Goal: Transaction & Acquisition: Obtain resource

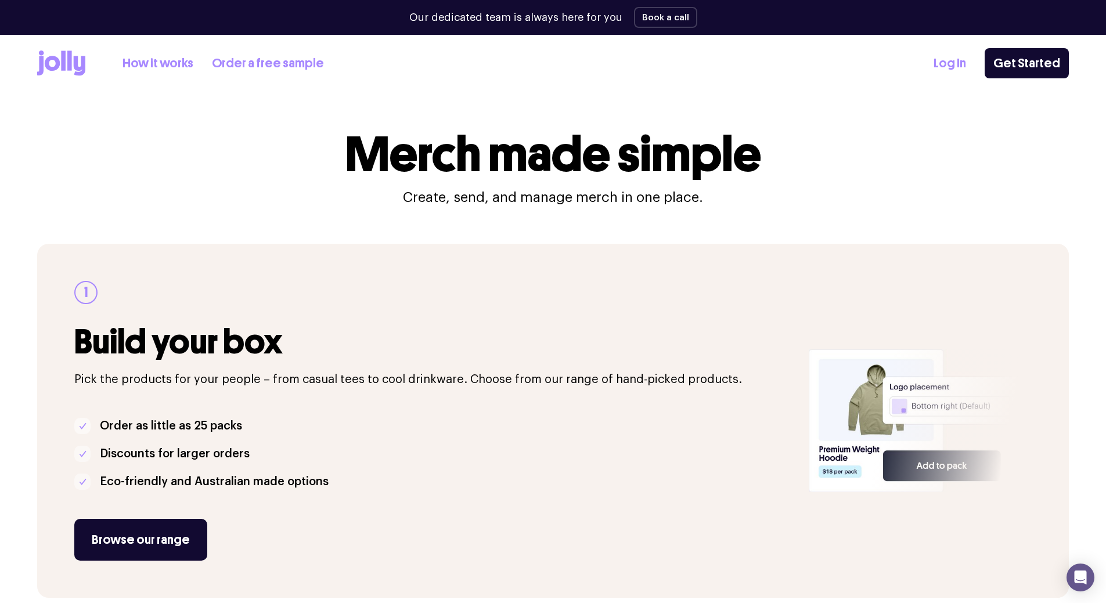
click at [57, 62] on icon at bounding box center [52, 63] width 15 height 15
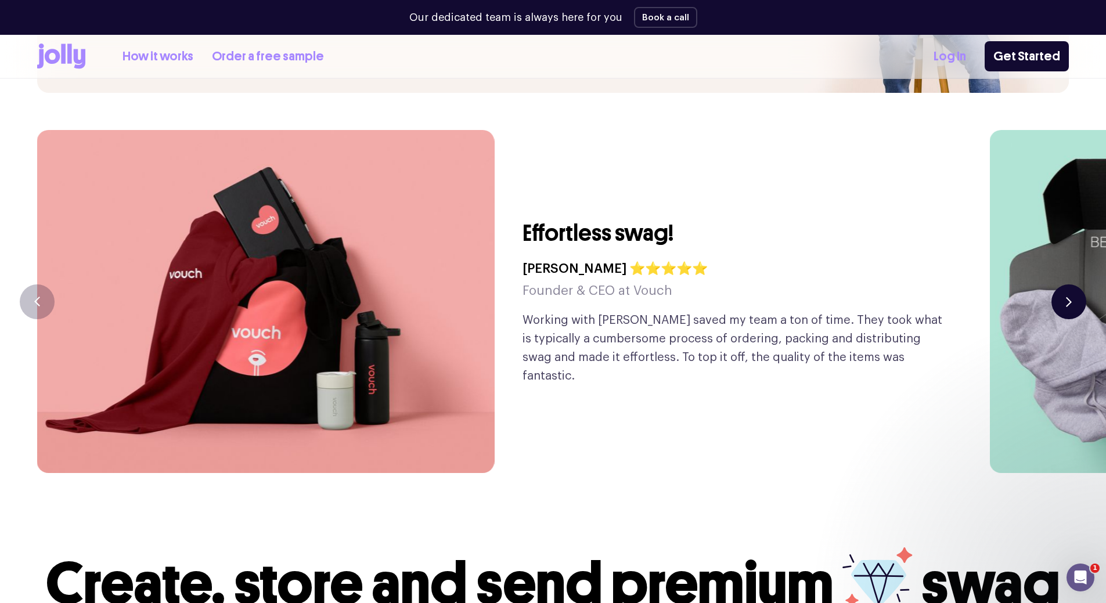
click at [1064, 284] on button "button" at bounding box center [1068, 301] width 35 height 35
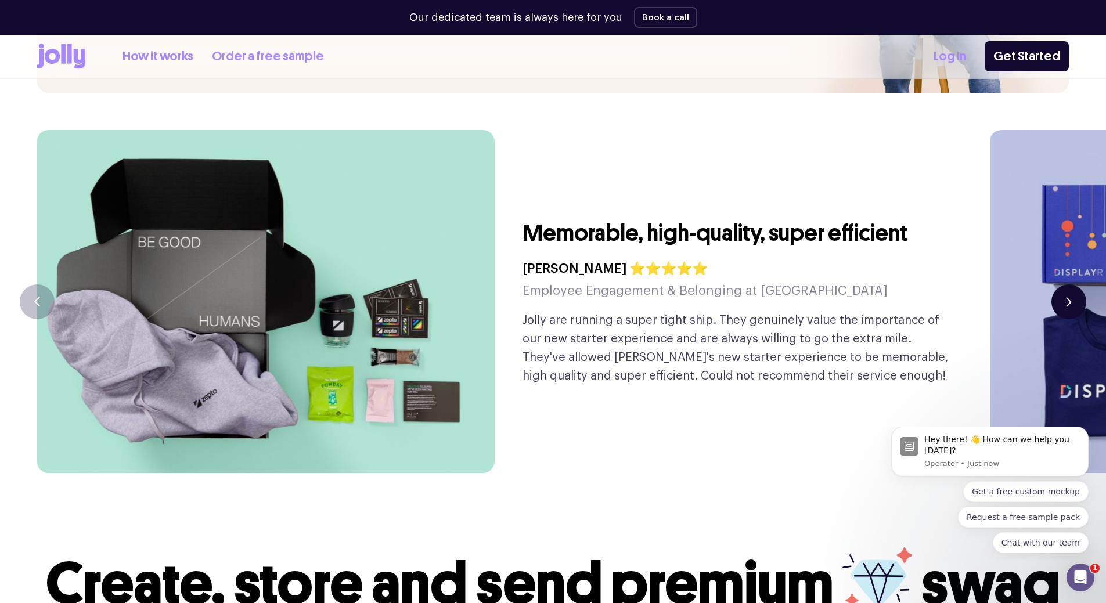
click at [1063, 284] on button "button" at bounding box center [1068, 301] width 35 height 35
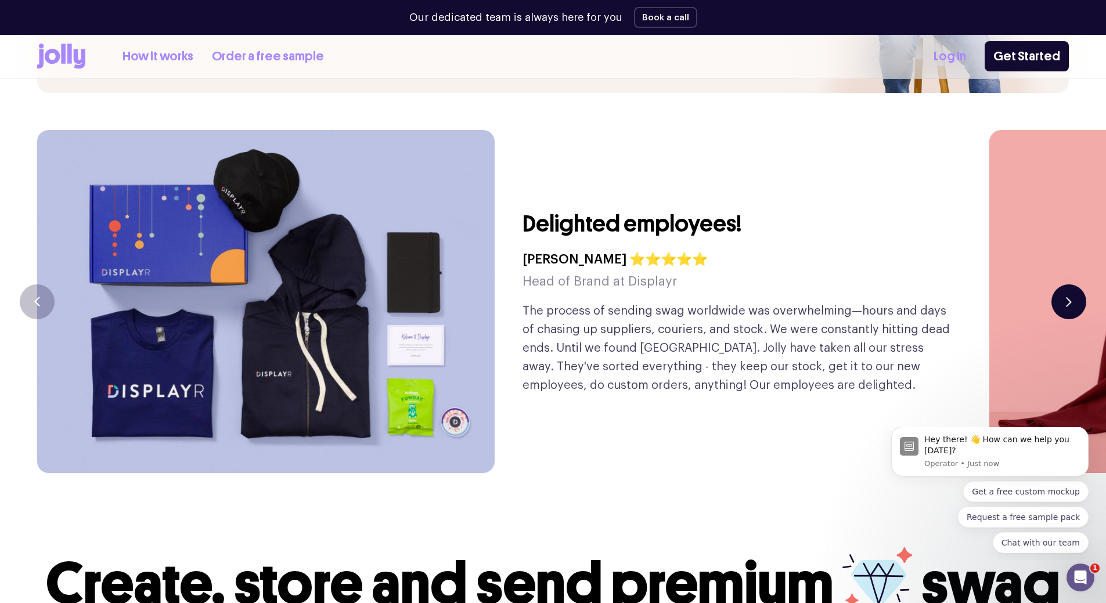
click at [1063, 284] on button "button" at bounding box center [1068, 301] width 35 height 35
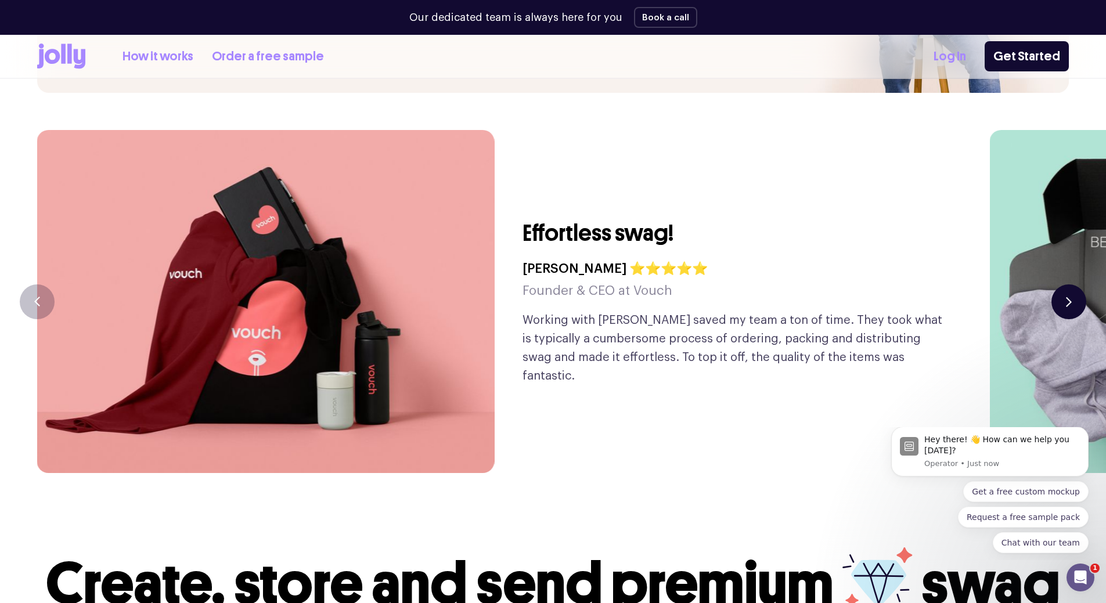
click at [1063, 284] on button "button" at bounding box center [1068, 301] width 35 height 35
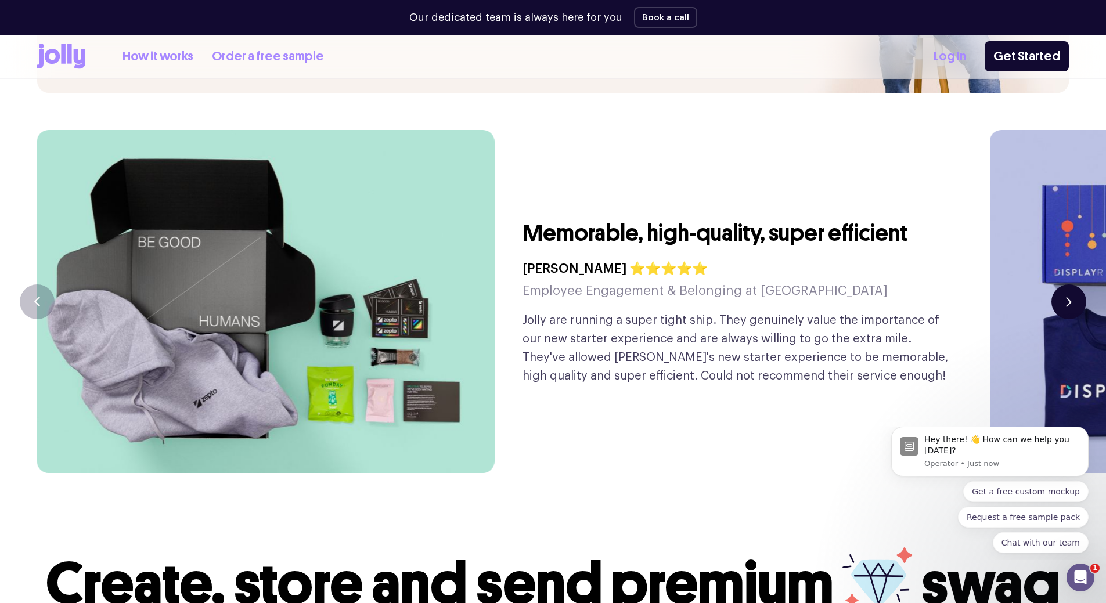
click at [1063, 284] on button "button" at bounding box center [1068, 301] width 35 height 35
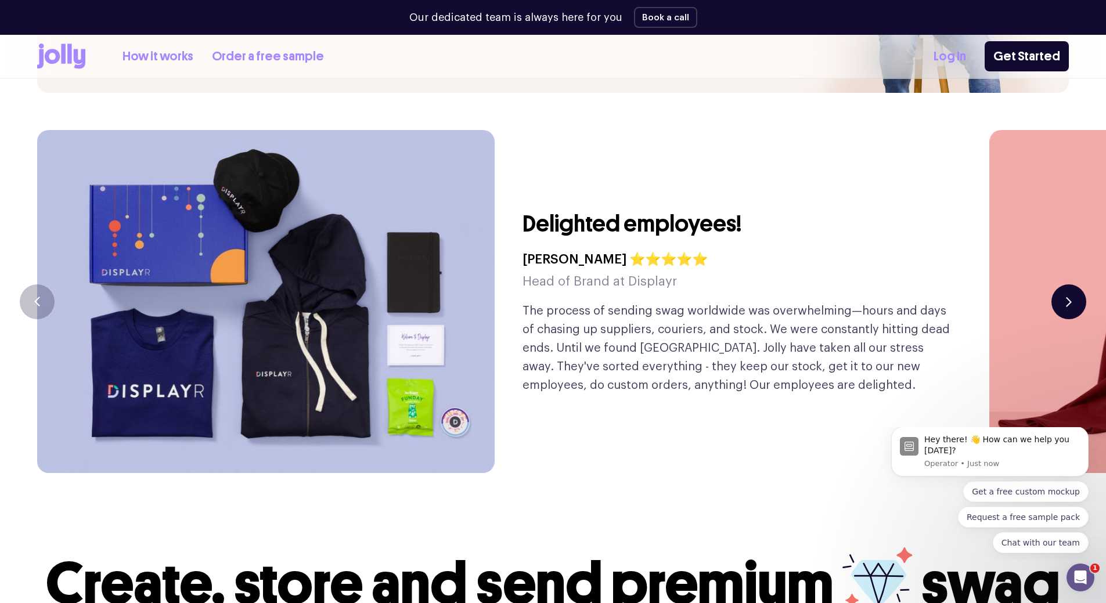
click at [1063, 284] on button "button" at bounding box center [1068, 301] width 35 height 35
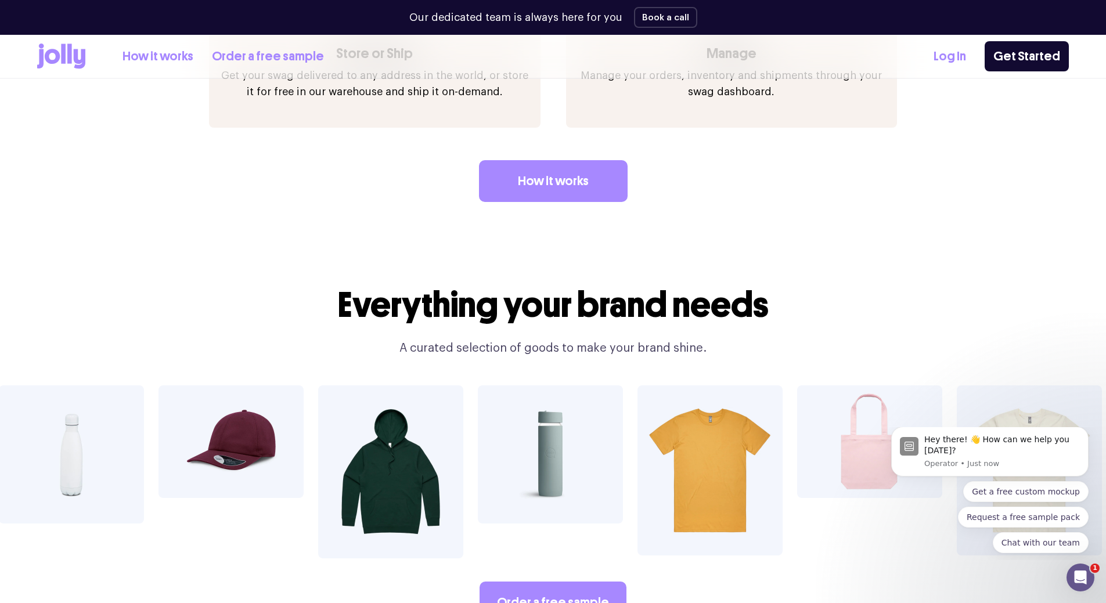
scroll to position [2002, 0]
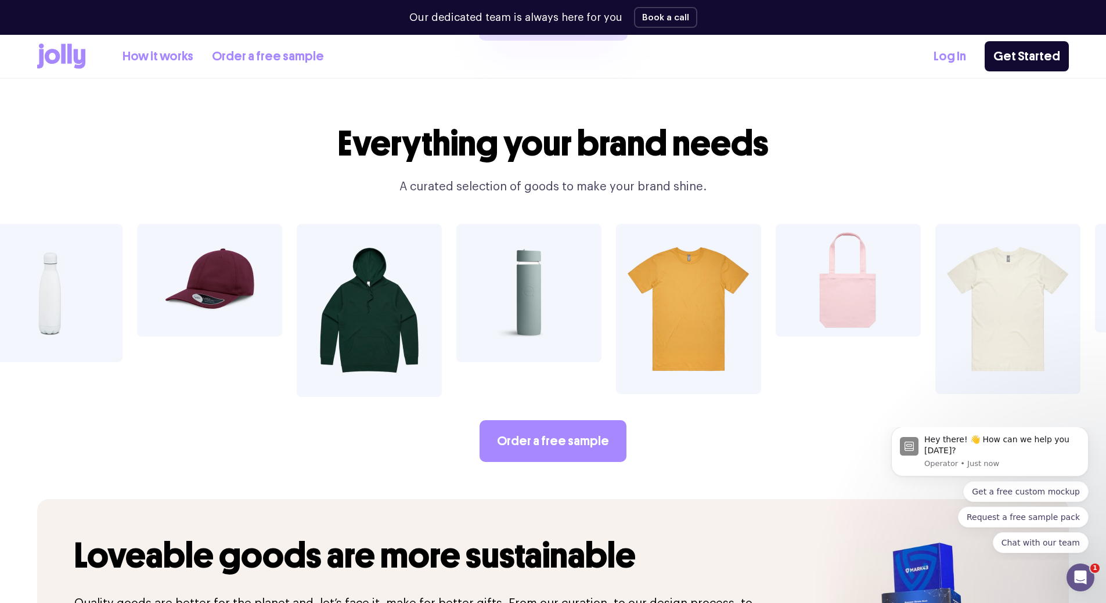
click at [854, 268] on img at bounding box center [847, 280] width 145 height 113
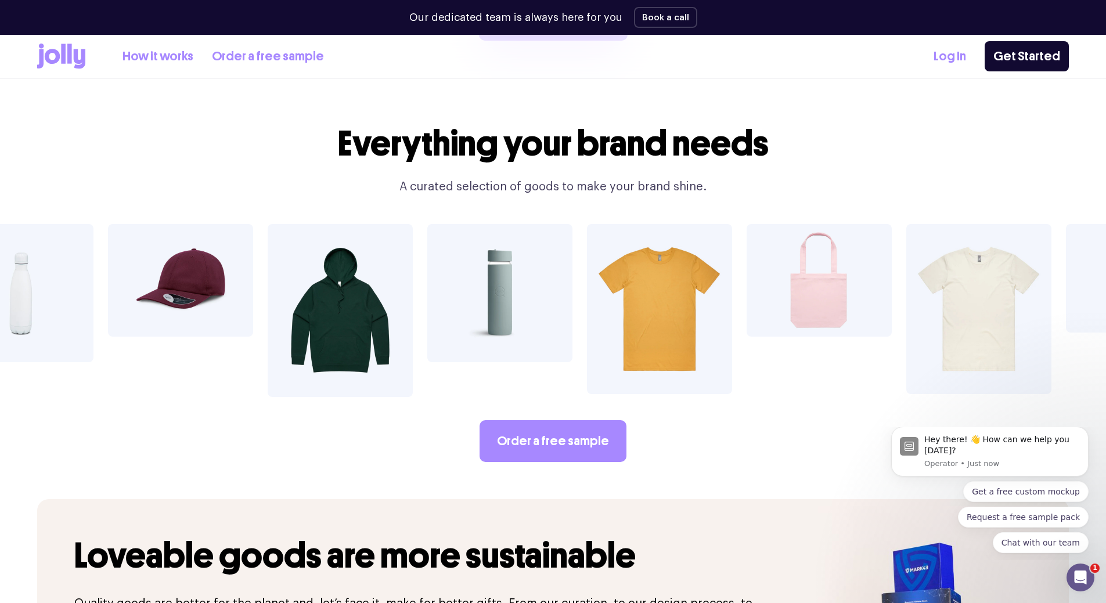
click at [816, 264] on img at bounding box center [818, 280] width 145 height 113
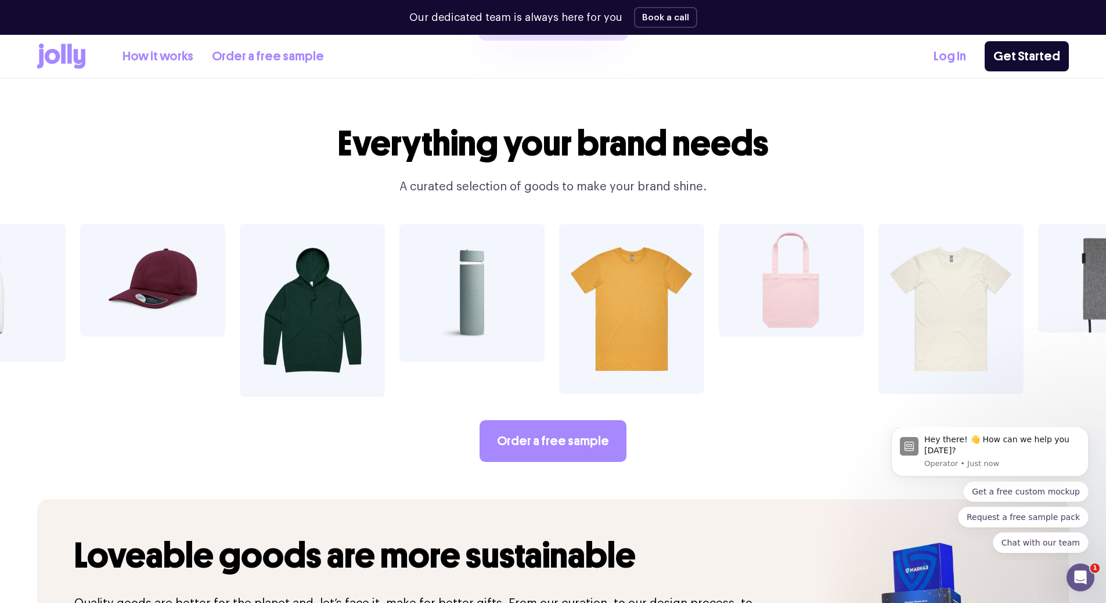
click at [46, 58] on icon at bounding box center [52, 56] width 15 height 15
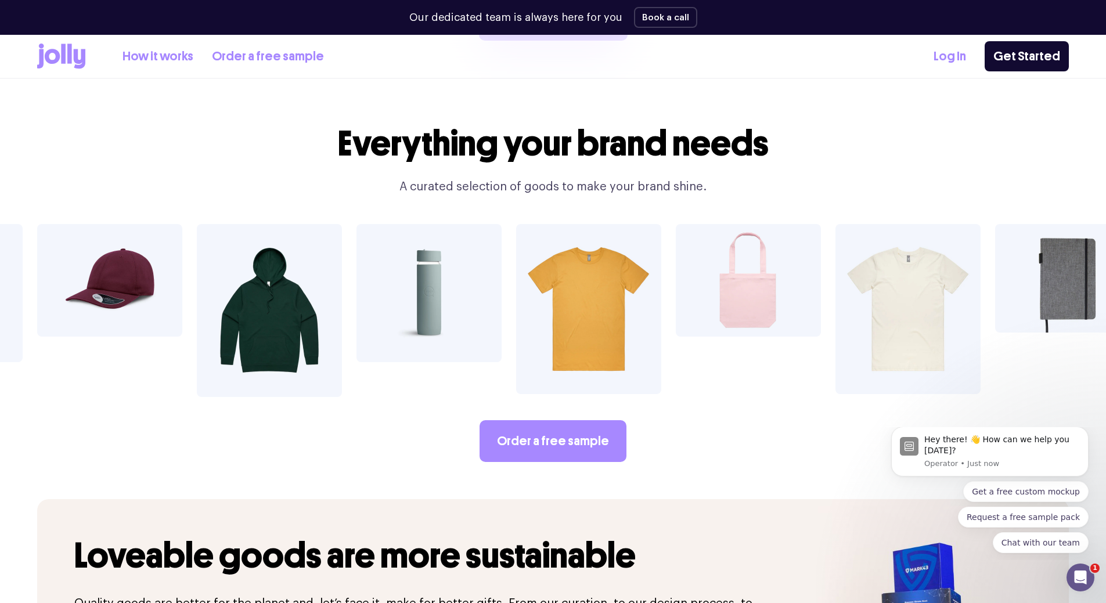
click at [48, 57] on icon at bounding box center [52, 56] width 15 height 15
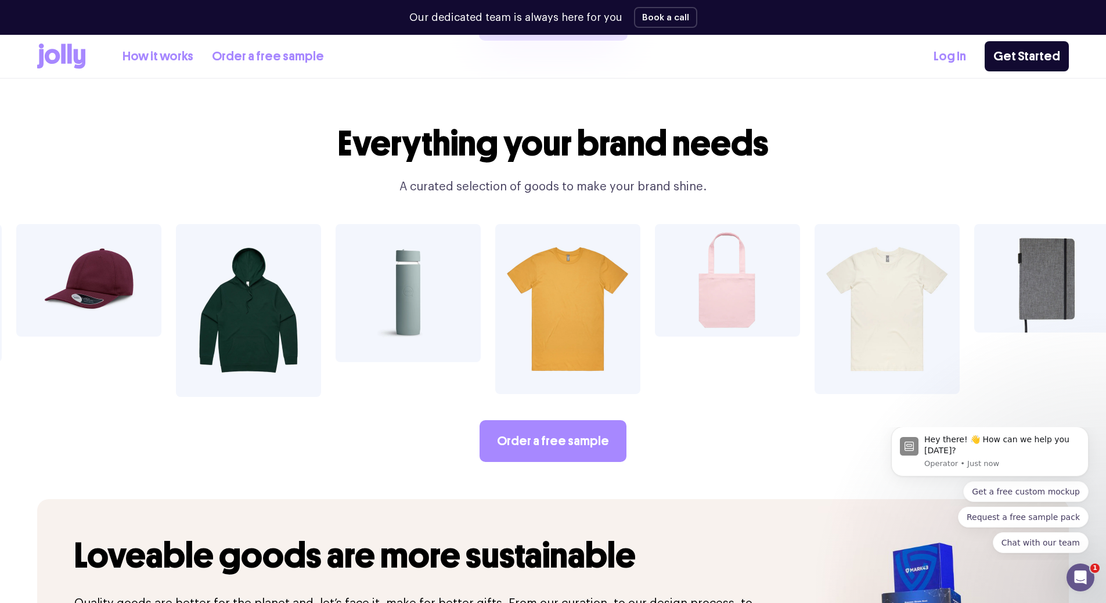
click at [63, 59] on icon at bounding box center [63, 54] width 5 height 20
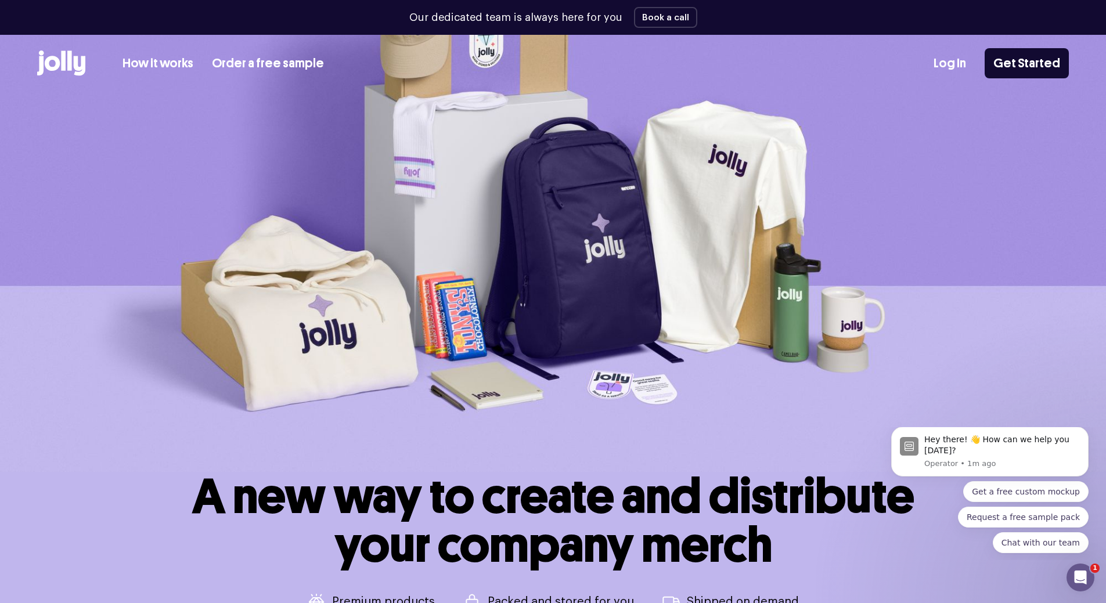
scroll to position [0, 0]
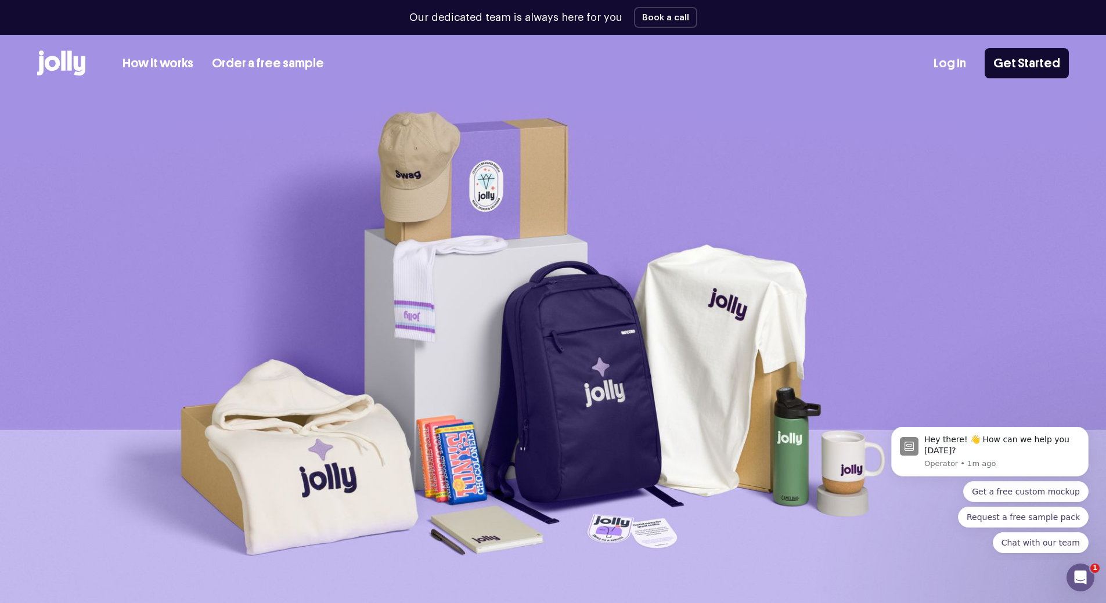
click at [146, 63] on link "How it works" at bounding box center [157, 63] width 71 height 19
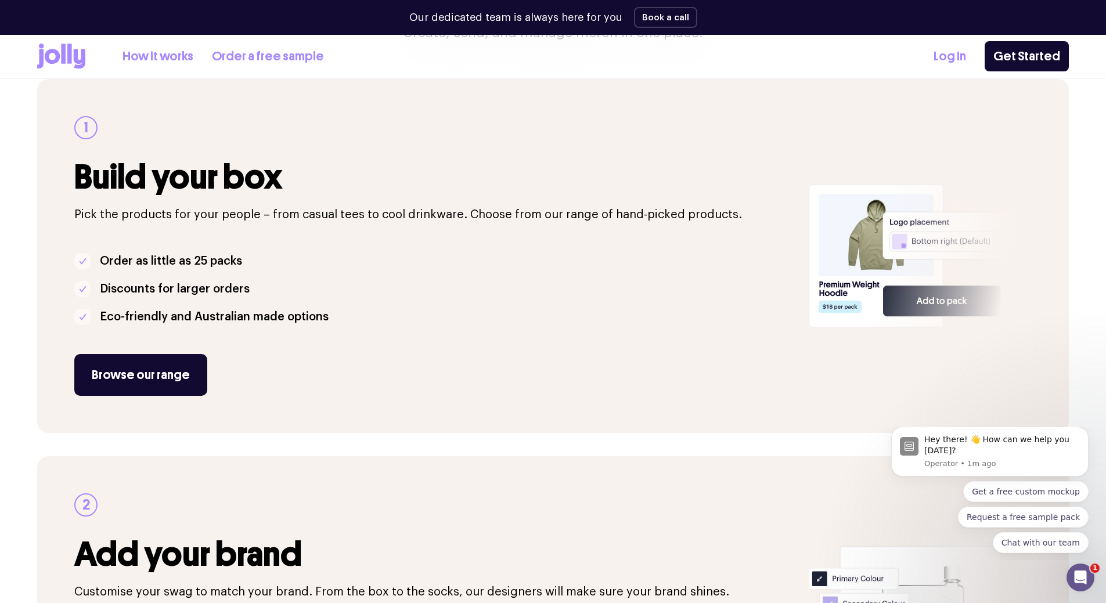
scroll to position [174, 0]
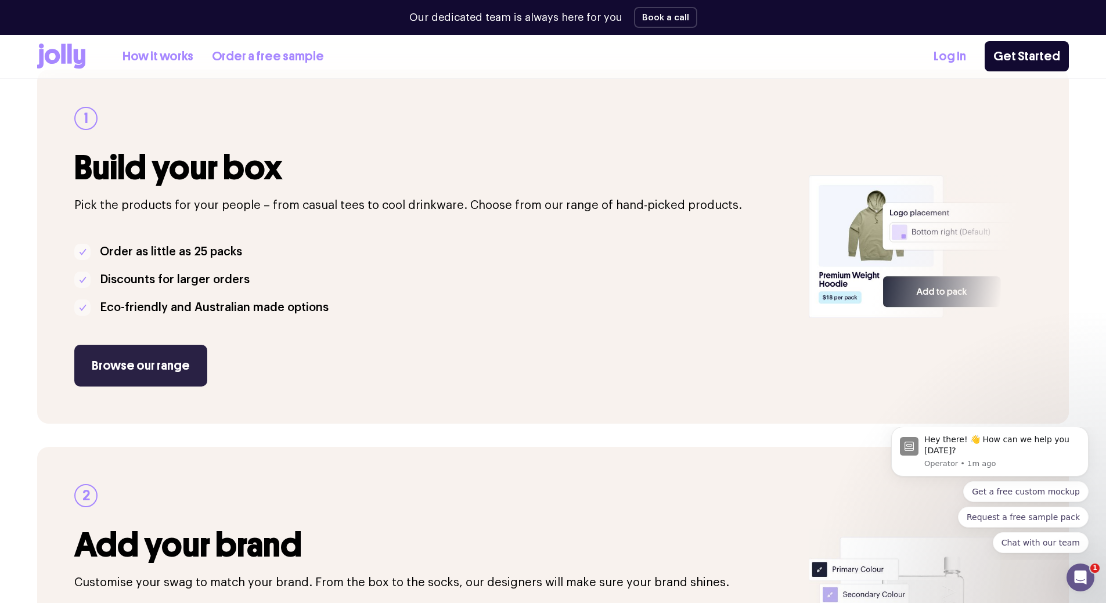
click at [160, 359] on link "Browse our range" at bounding box center [140, 366] width 133 height 42
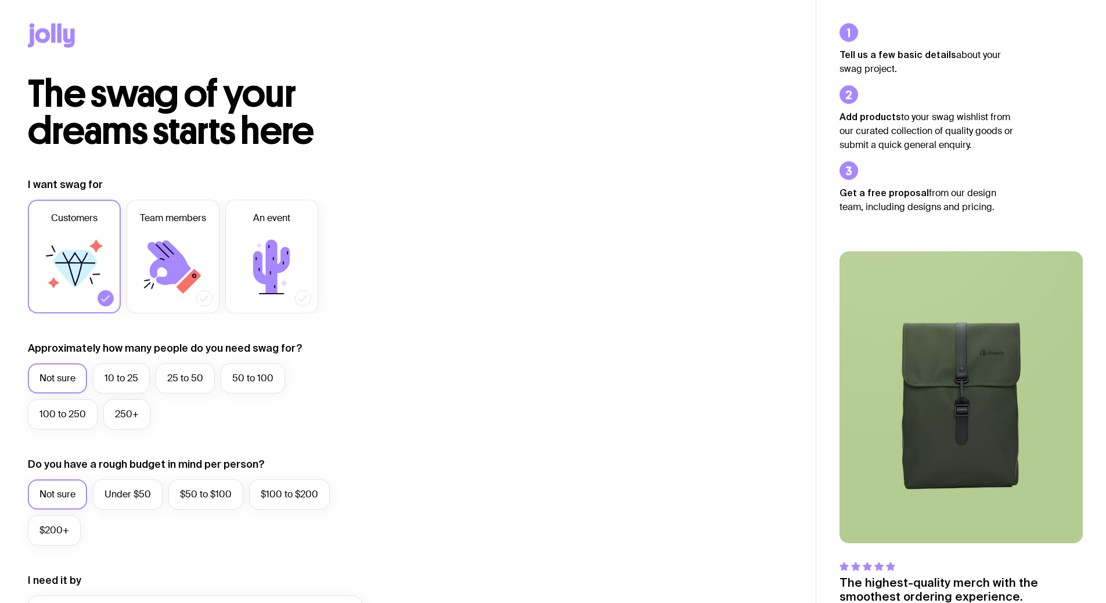
scroll to position [116, 0]
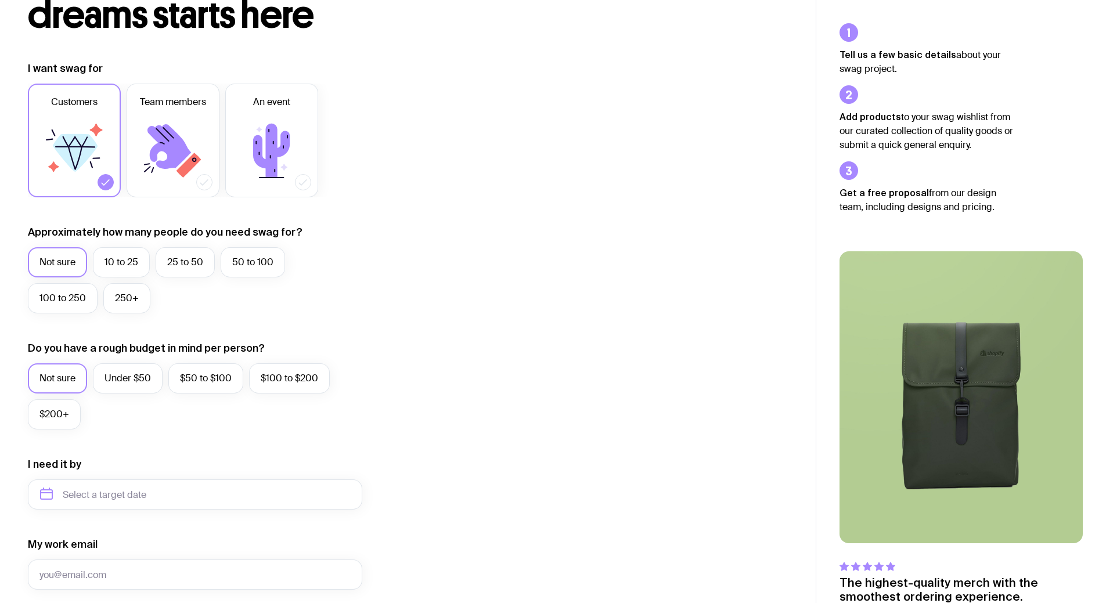
click at [265, 261] on label "50 to 100" at bounding box center [253, 262] width 64 height 30
click at [0, 0] on input "50 to 100" at bounding box center [0, 0] width 0 height 0
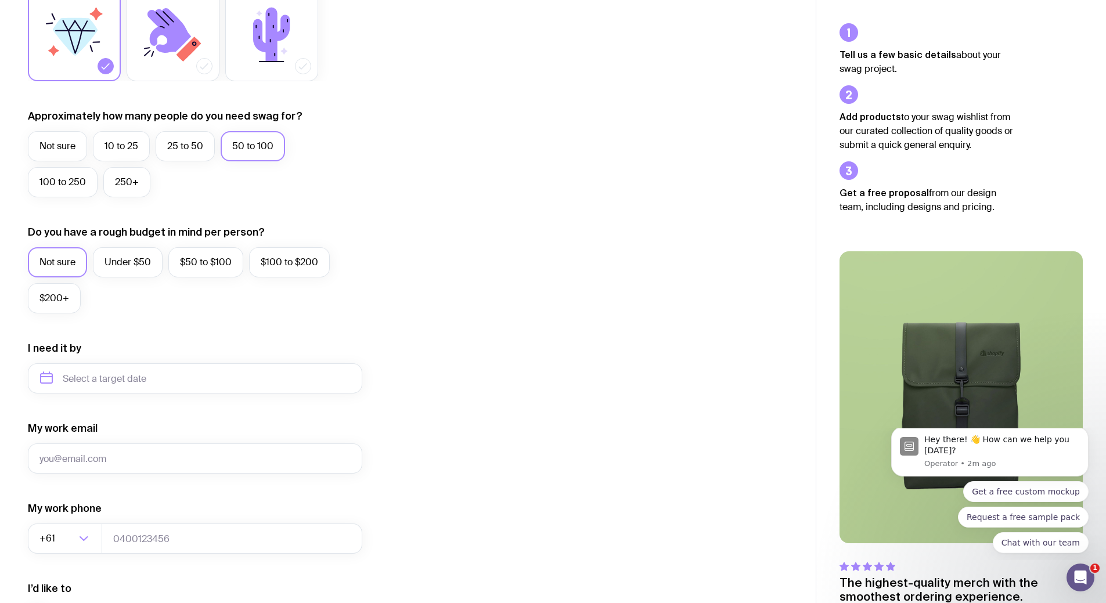
scroll to position [0, 0]
click at [139, 268] on label "Under $50" at bounding box center [128, 262] width 70 height 30
click at [0, 0] on input "Under $50" at bounding box center [0, 0] width 0 height 0
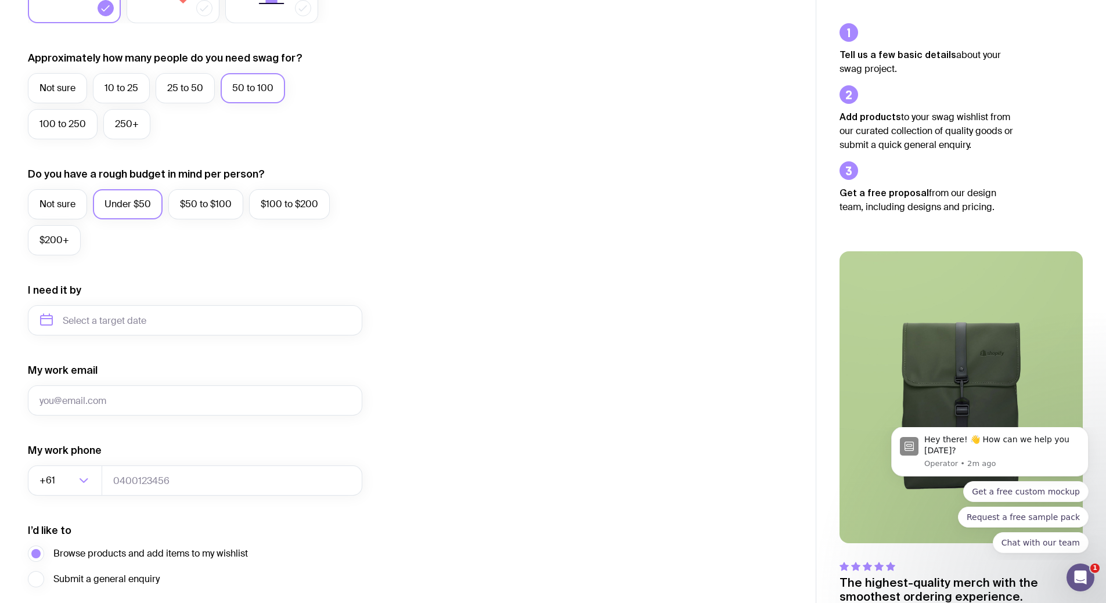
scroll to position [348, 0]
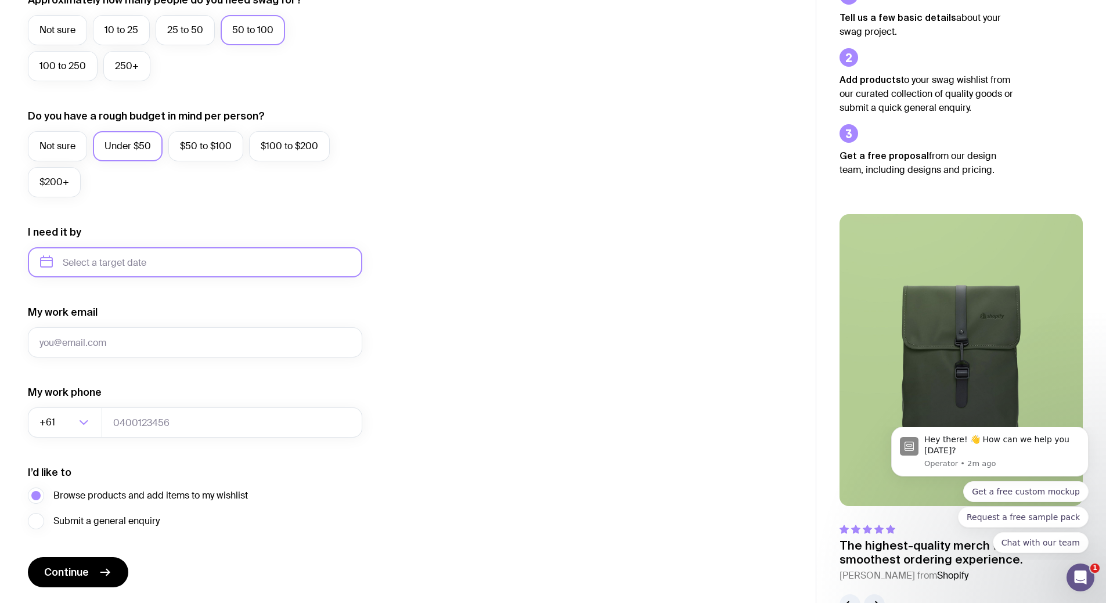
click at [124, 267] on input "text" at bounding box center [195, 262] width 334 height 30
click at [153, 405] on button "Dec" at bounding box center [149, 405] width 42 height 23
type input "[DATE]"
click at [117, 345] on input "My work email" at bounding box center [195, 342] width 334 height 30
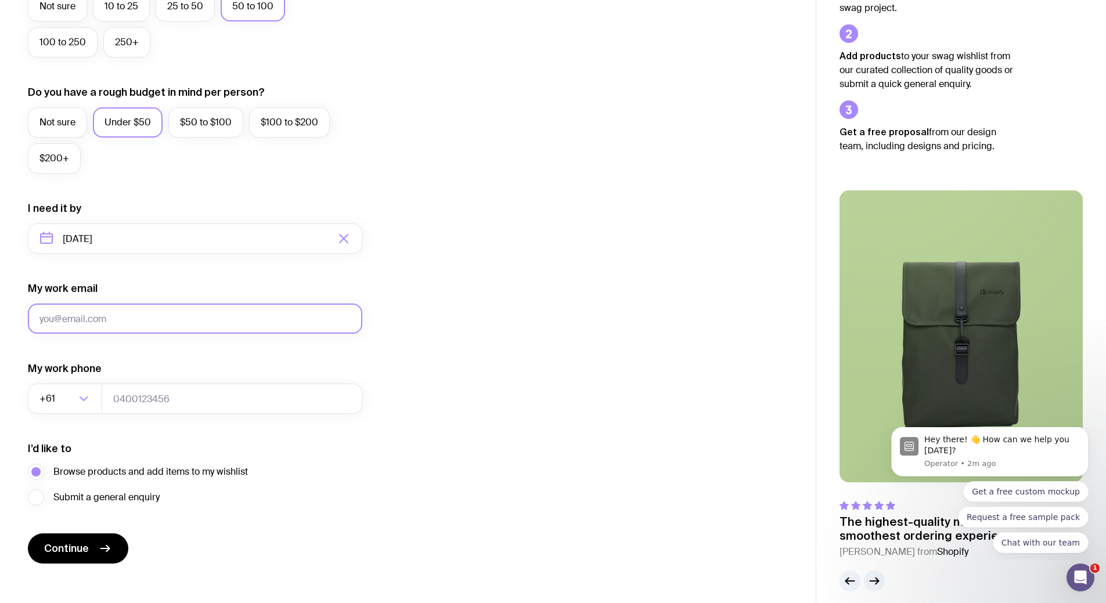
scroll to position [384, 0]
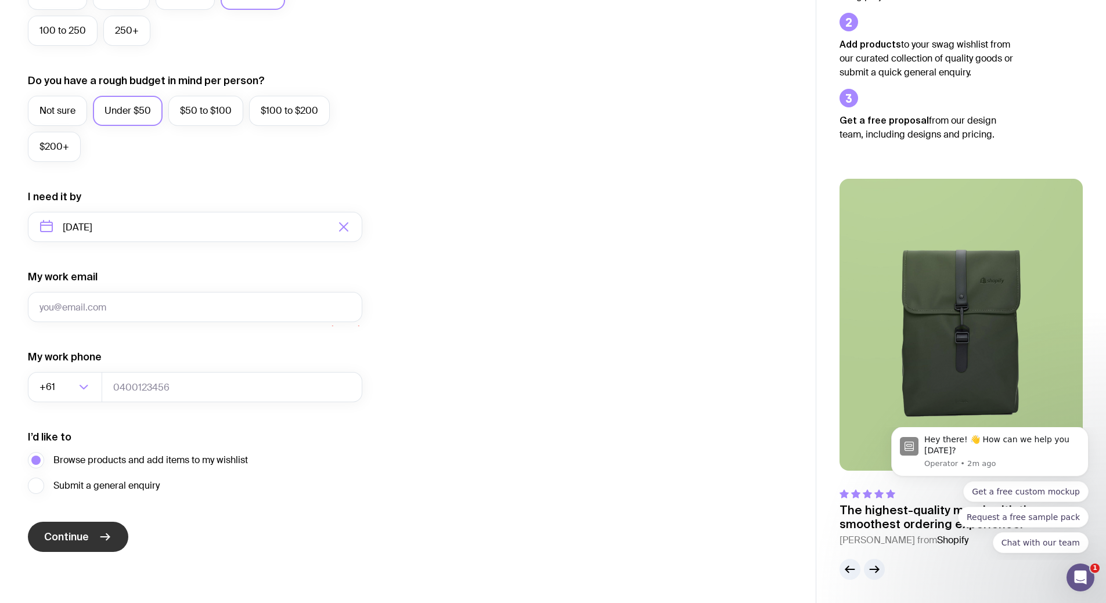
click at [82, 528] on button "Continue" at bounding box center [78, 537] width 100 height 30
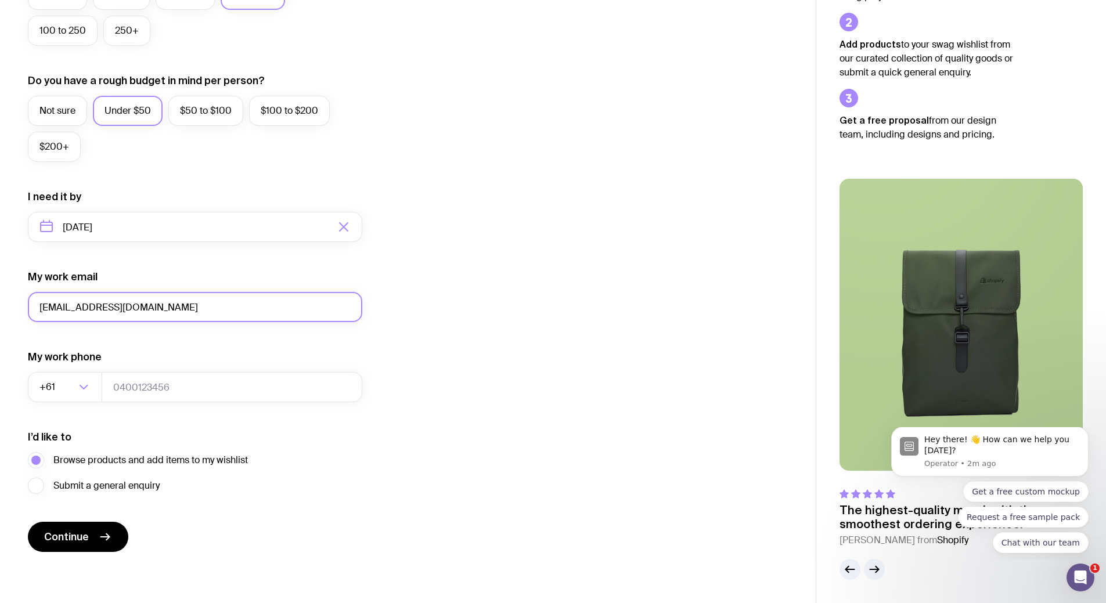
type input "[EMAIL_ADDRESS][DOMAIN_NAME]"
click at [62, 520] on form "I want swag for Customers Team members An event Approximately how many people d…" at bounding box center [195, 173] width 334 height 758
click at [55, 528] on button "Continue" at bounding box center [78, 537] width 100 height 30
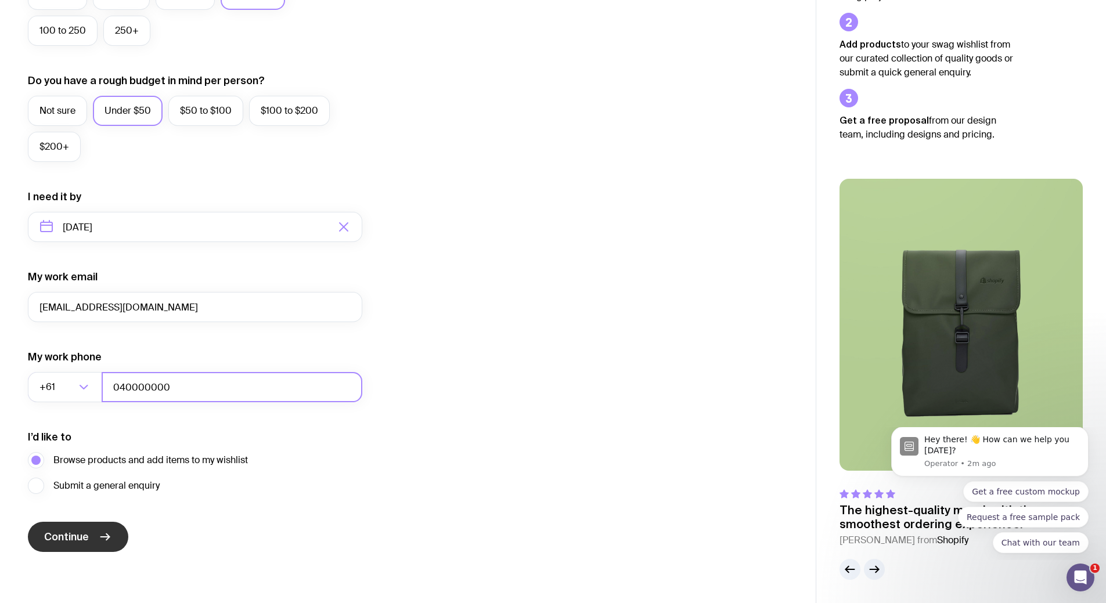
type input "040000000"
click at [87, 537] on span "Continue" at bounding box center [66, 537] width 45 height 14
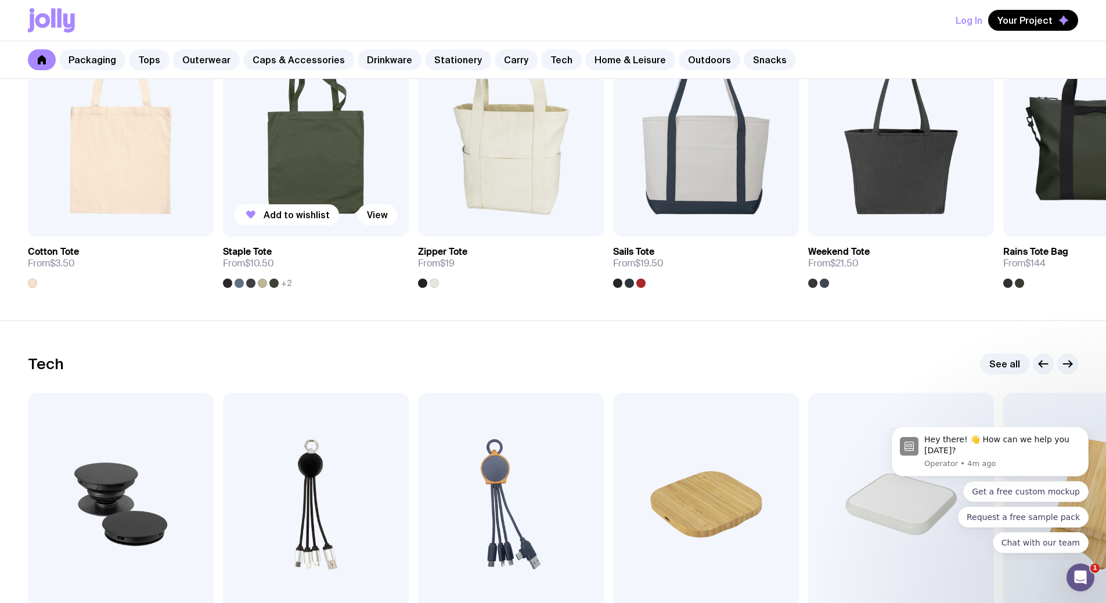
scroll to position [2496, 0]
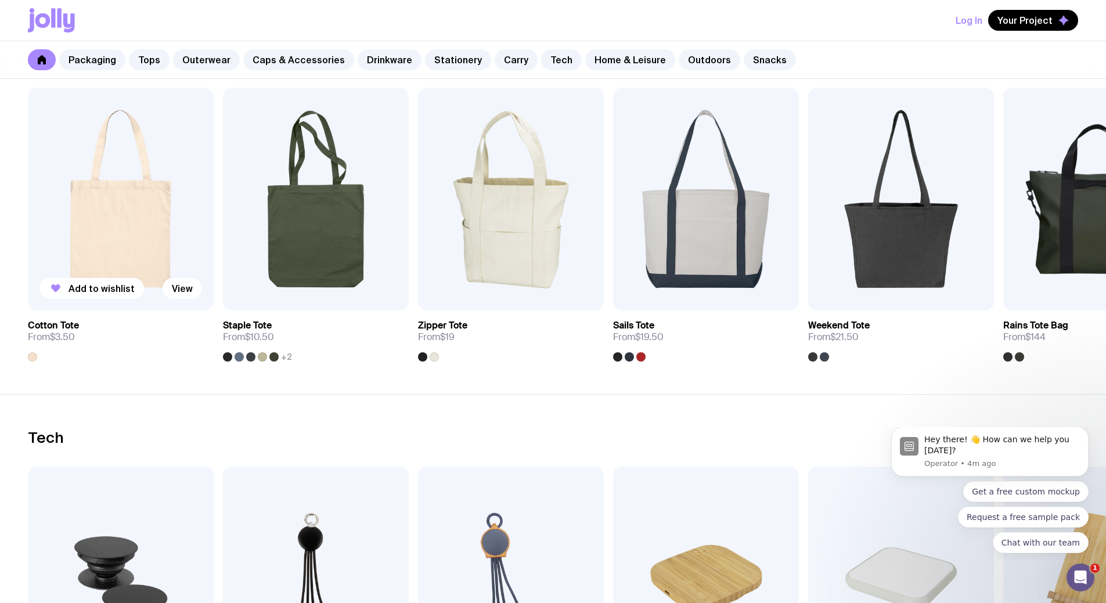
click at [159, 193] on img at bounding box center [121, 199] width 186 height 223
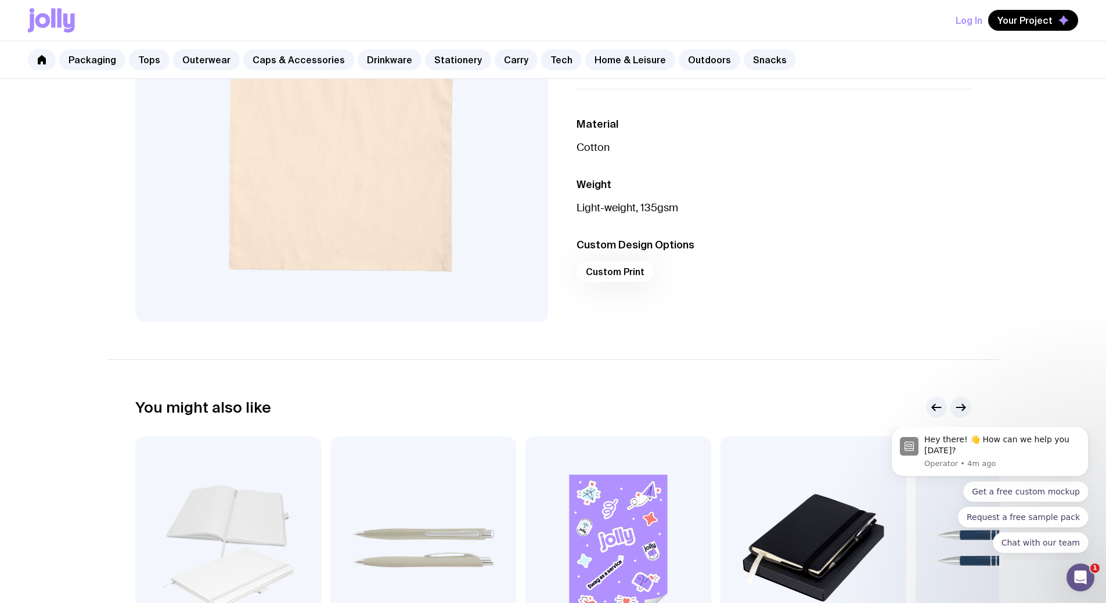
scroll to position [232, 0]
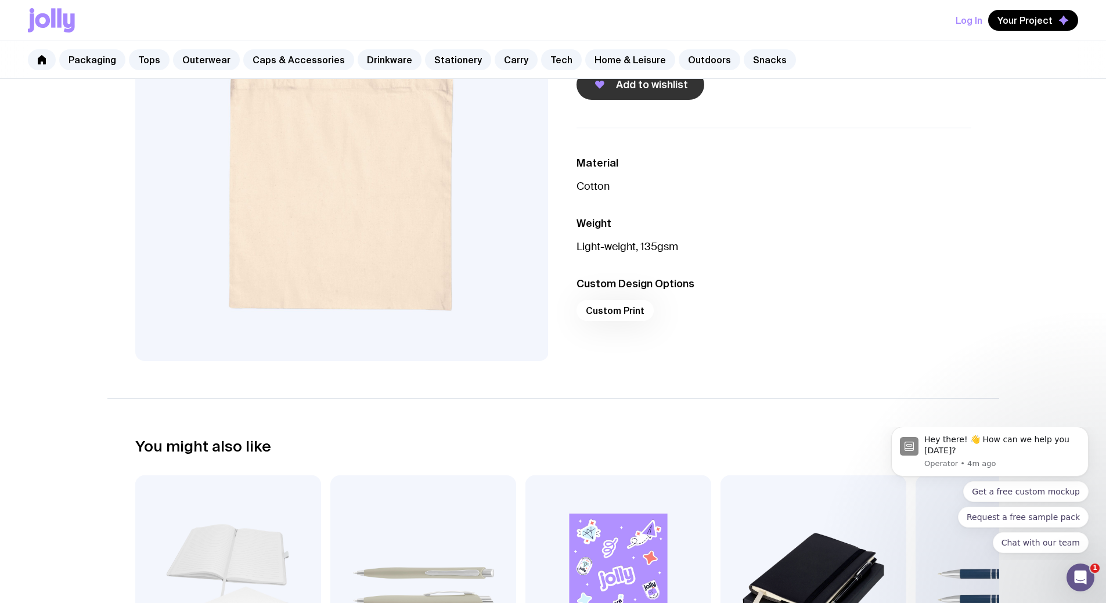
click at [650, 88] on span "Add to wishlist" at bounding box center [652, 85] width 72 height 14
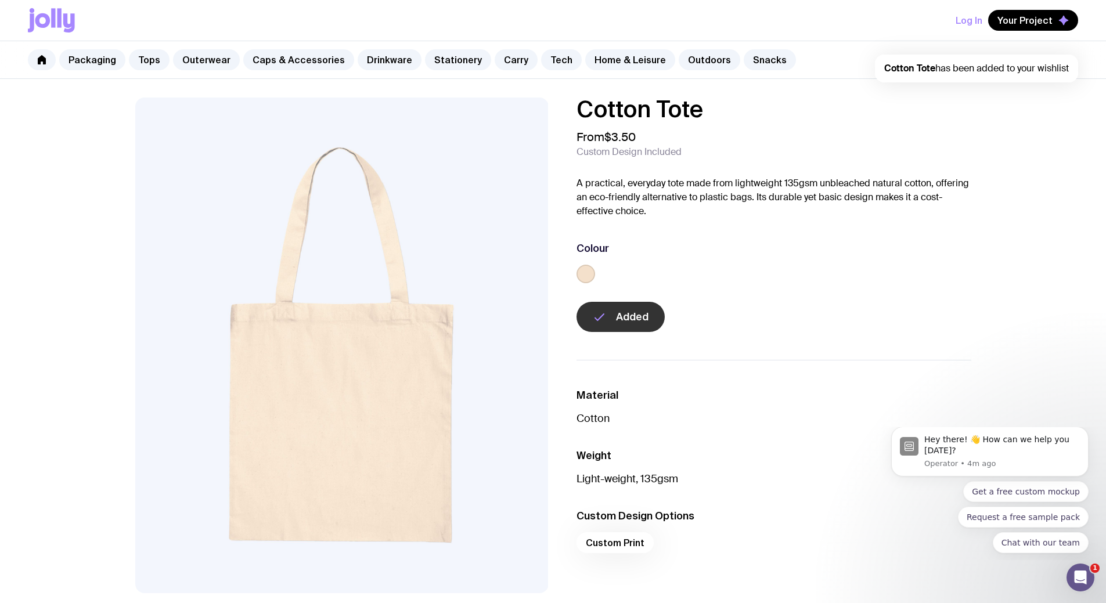
scroll to position [0, 0]
click at [441, 56] on link "Stationery" at bounding box center [458, 59] width 66 height 21
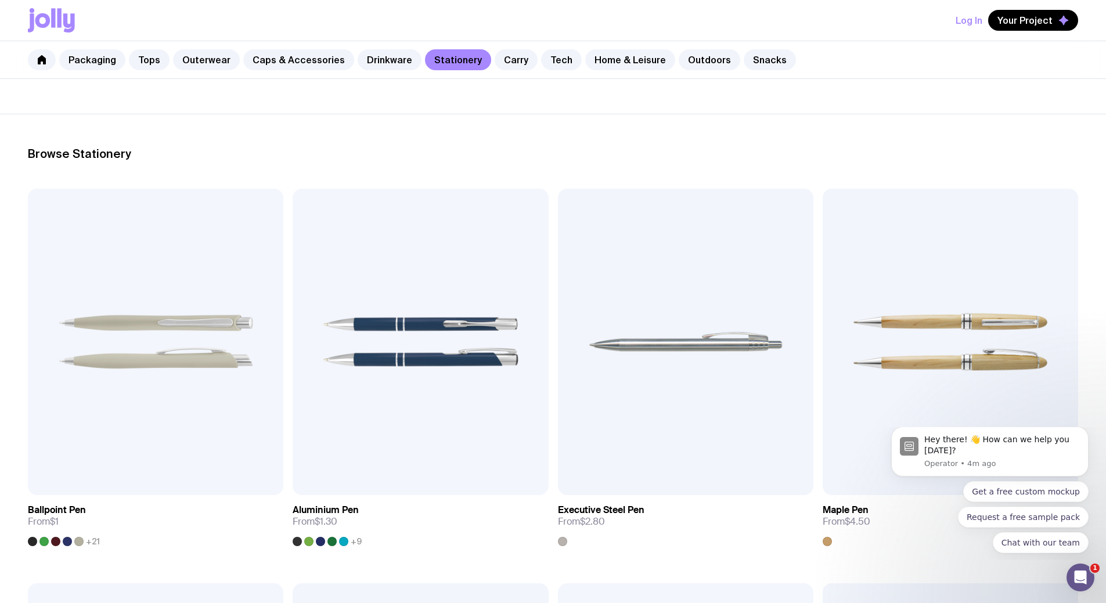
scroll to position [116, 0]
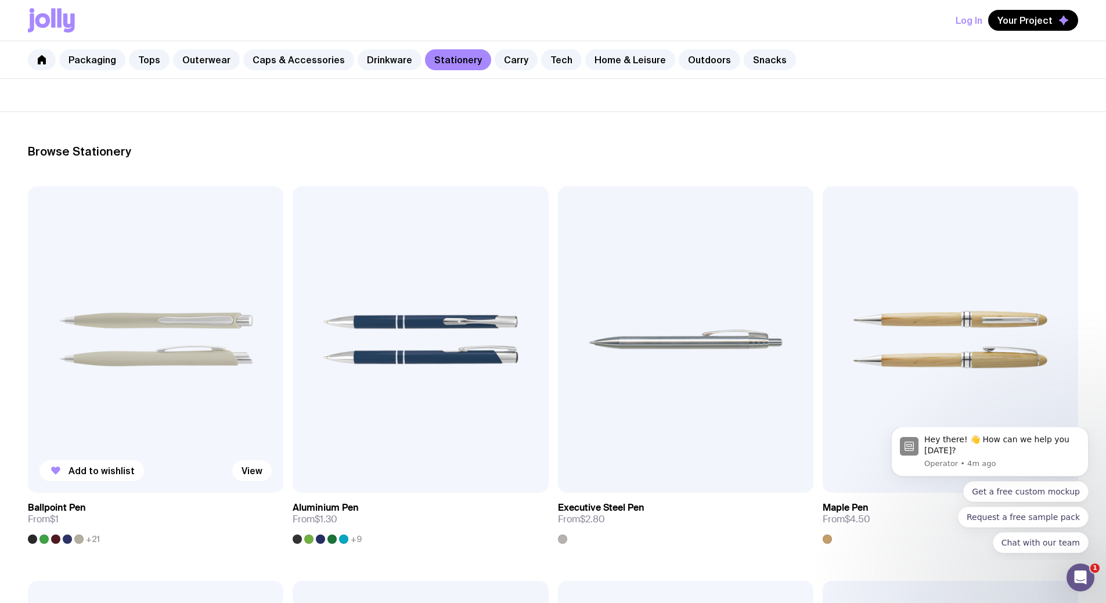
click at [86, 258] on img at bounding box center [155, 339] width 255 height 306
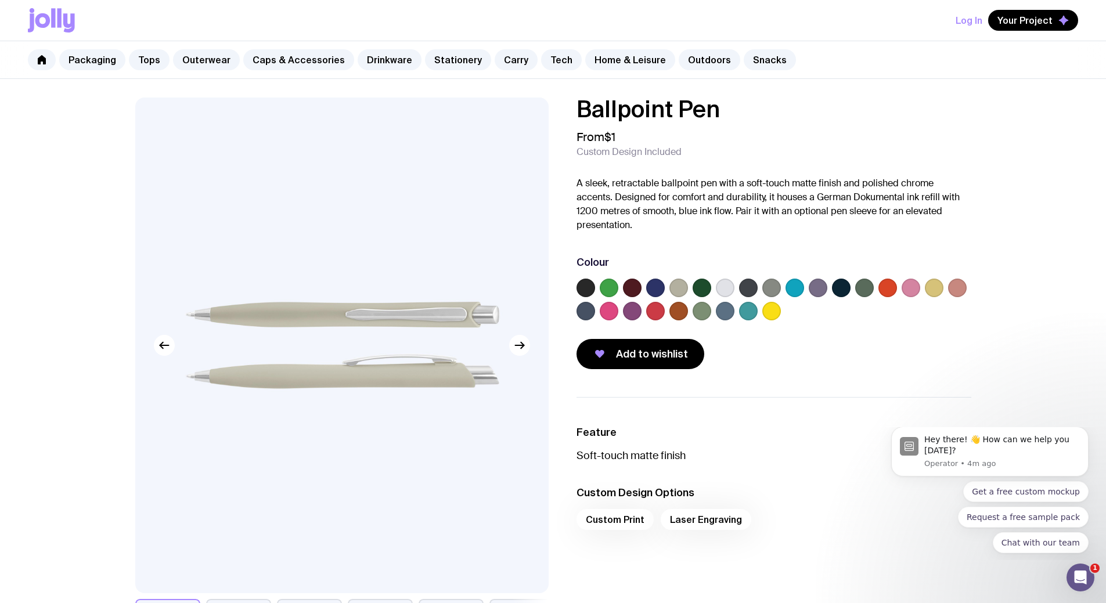
click at [587, 288] on label at bounding box center [585, 288] width 19 height 19
click at [0, 0] on input "radio" at bounding box center [0, 0] width 0 height 0
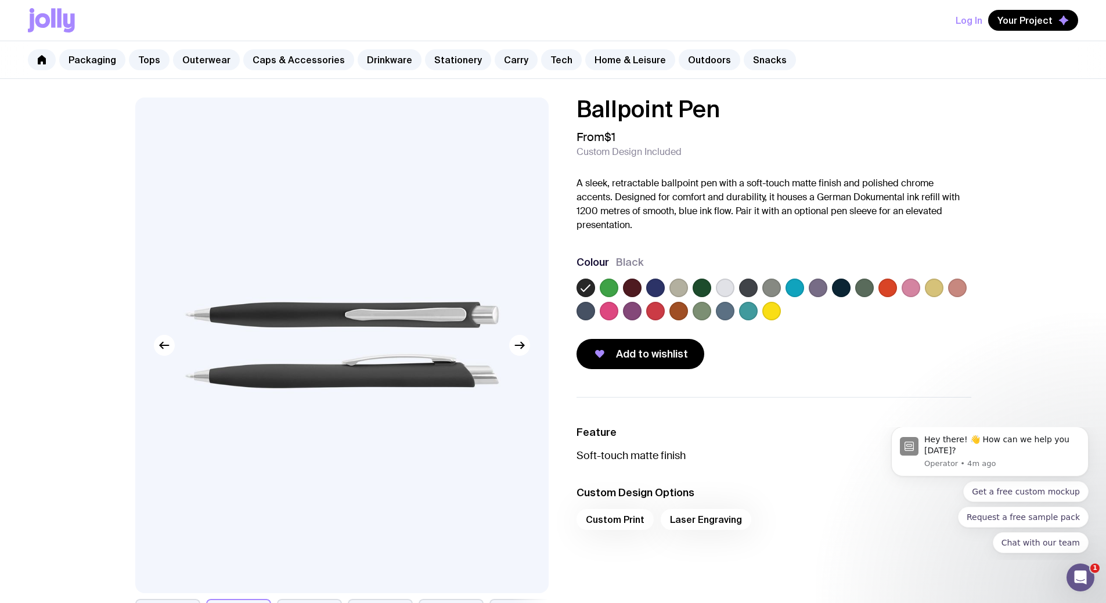
click at [609, 287] on label at bounding box center [609, 288] width 19 height 19
click at [0, 0] on input "radio" at bounding box center [0, 0] width 0 height 0
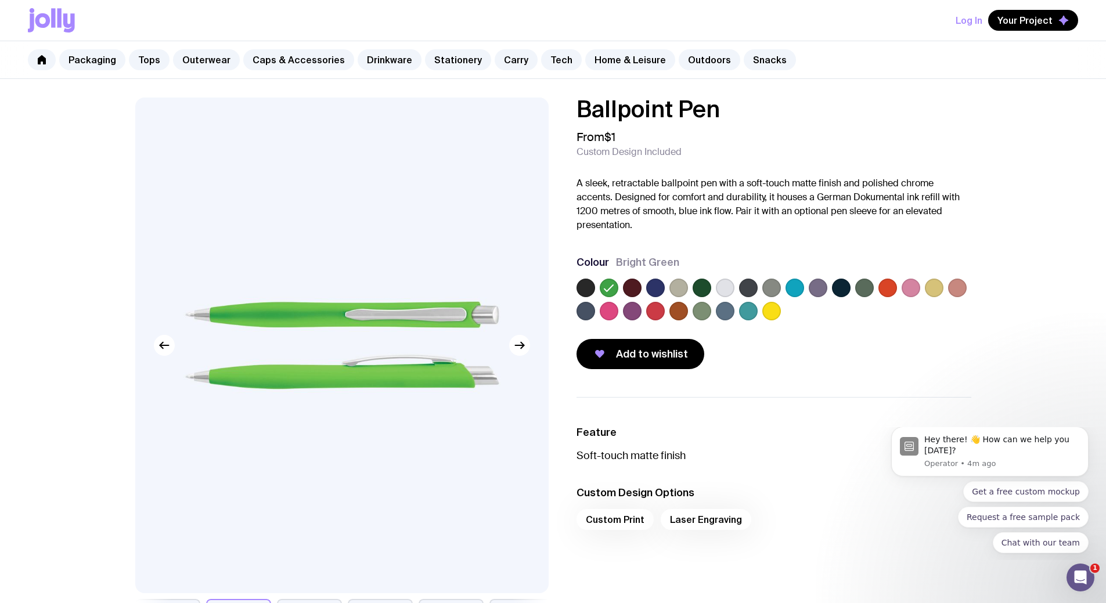
click at [608, 286] on icon at bounding box center [609, 288] width 14 height 14
click at [0, 0] on input "radio" at bounding box center [0, 0] width 0 height 0
click at [635, 286] on label at bounding box center [632, 288] width 19 height 19
click at [0, 0] on input "radio" at bounding box center [0, 0] width 0 height 0
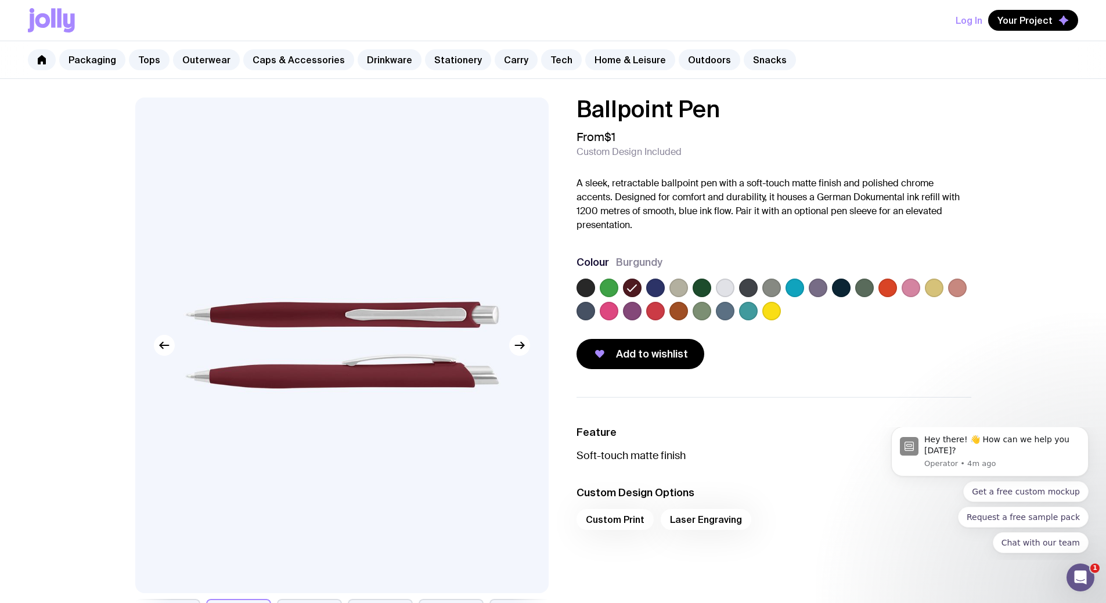
click at [654, 287] on label at bounding box center [655, 288] width 19 height 19
click at [0, 0] on input "radio" at bounding box center [0, 0] width 0 height 0
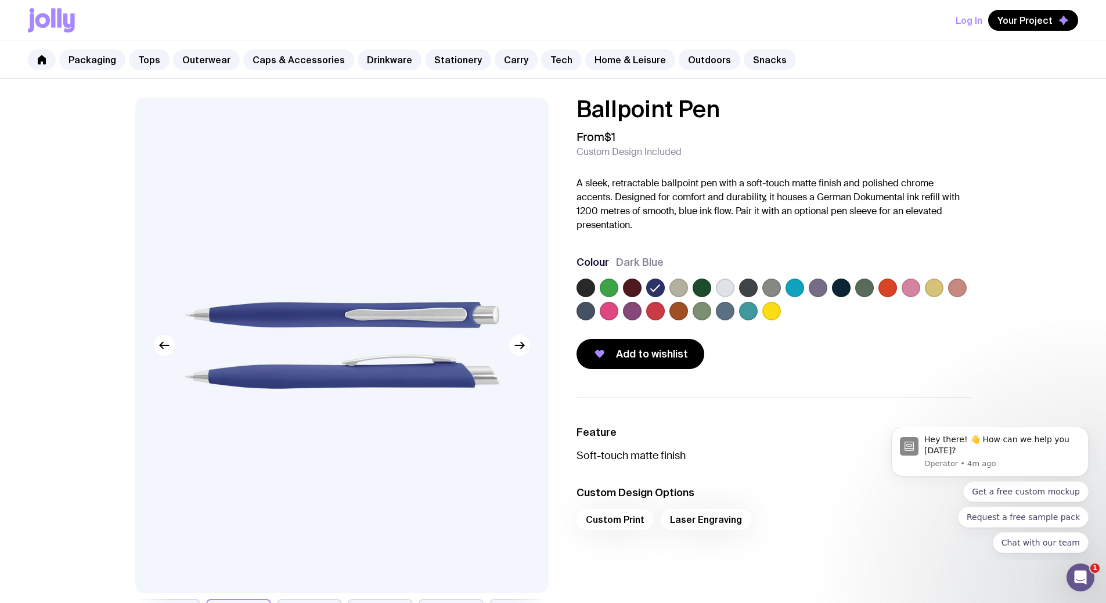
click at [675, 286] on label at bounding box center [678, 288] width 19 height 19
click at [0, 0] on input "radio" at bounding box center [0, 0] width 0 height 0
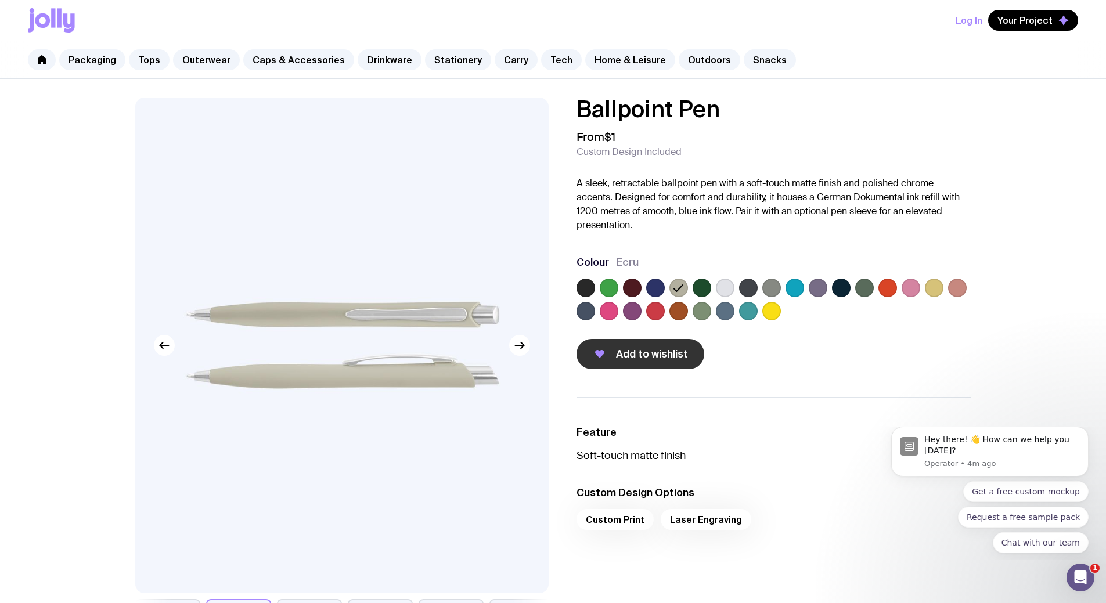
click at [662, 358] on span "Add to wishlist" at bounding box center [652, 354] width 72 height 14
click at [449, 63] on link "Stationery" at bounding box center [458, 59] width 66 height 21
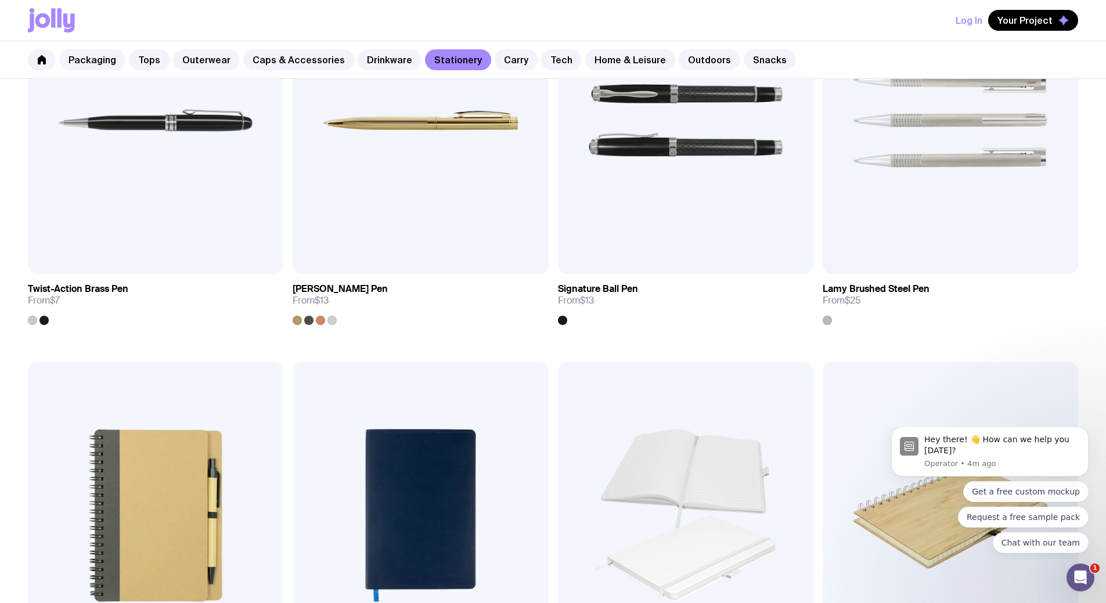
scroll to position [697, 0]
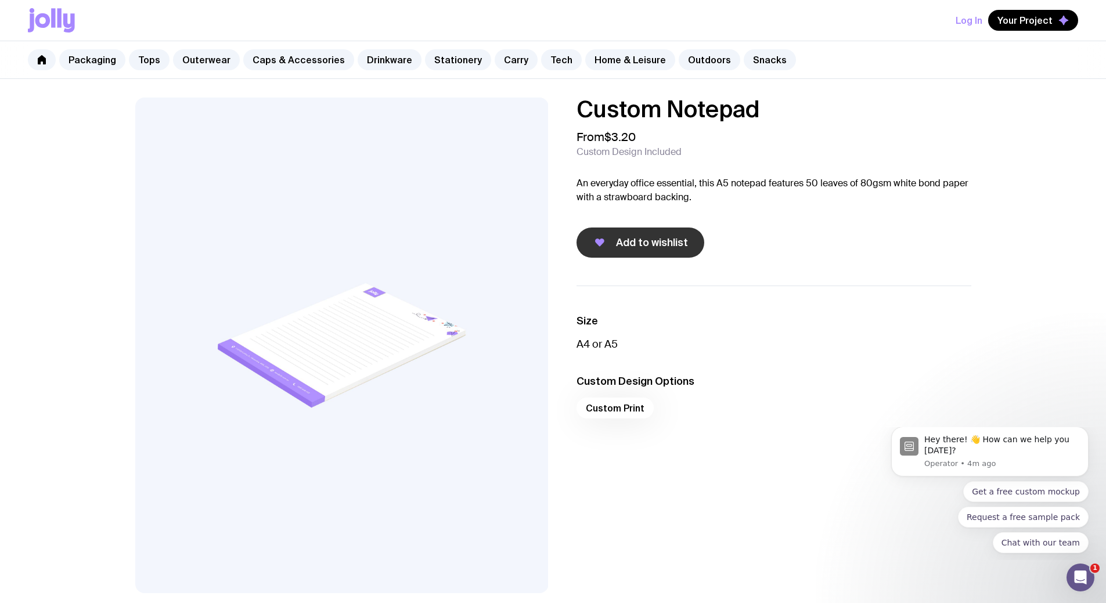
click at [645, 248] on span "Add to wishlist" at bounding box center [652, 243] width 72 height 14
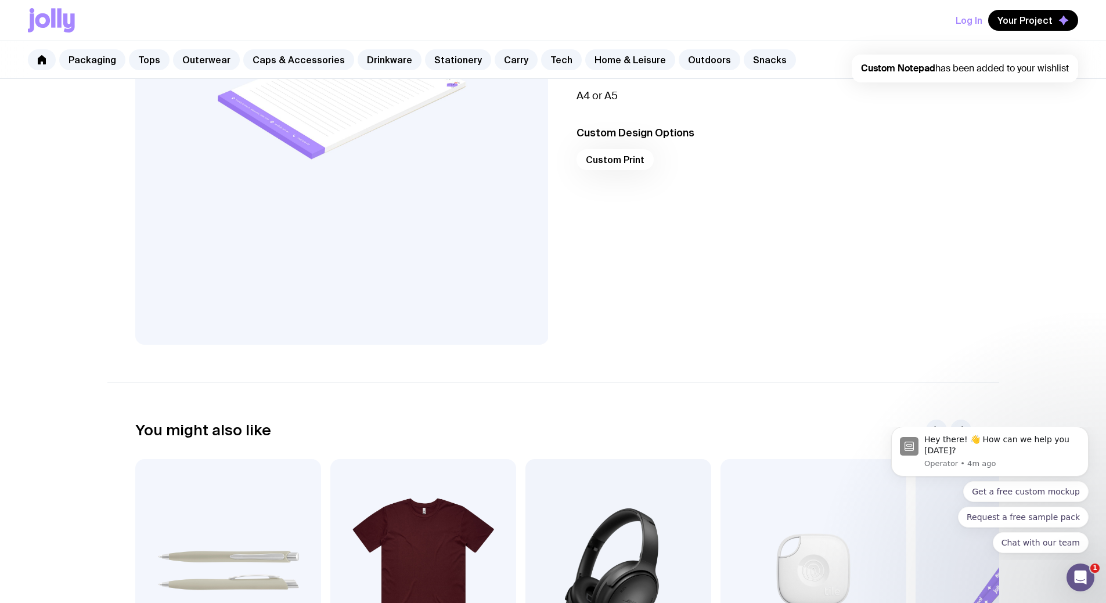
scroll to position [348, 0]
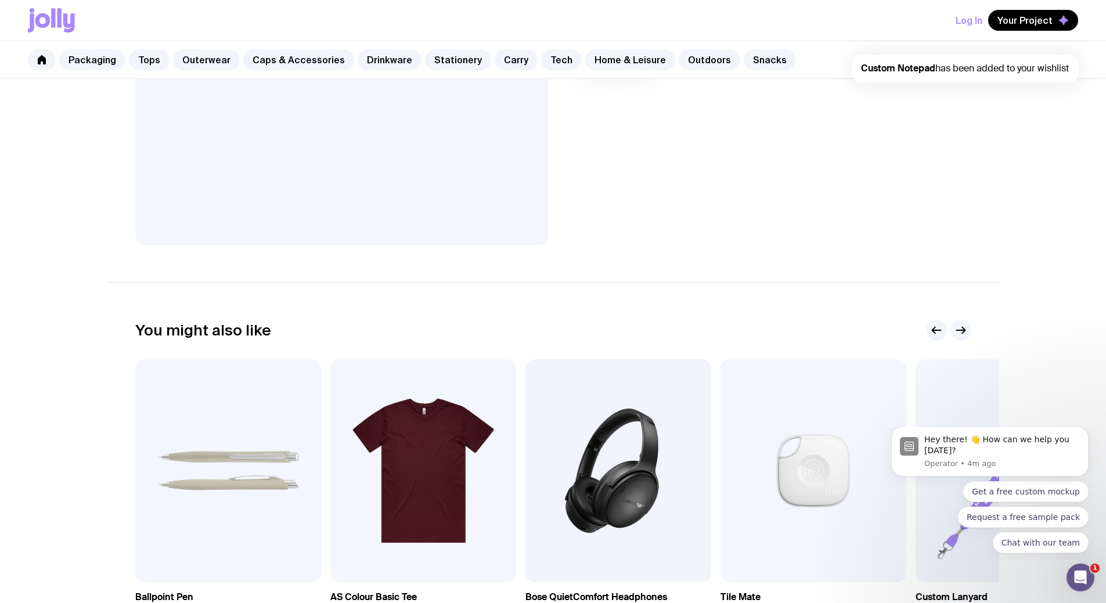
click at [1044, 67] on span "Custom Notepad has been added to your wishlist" at bounding box center [965, 68] width 208 height 12
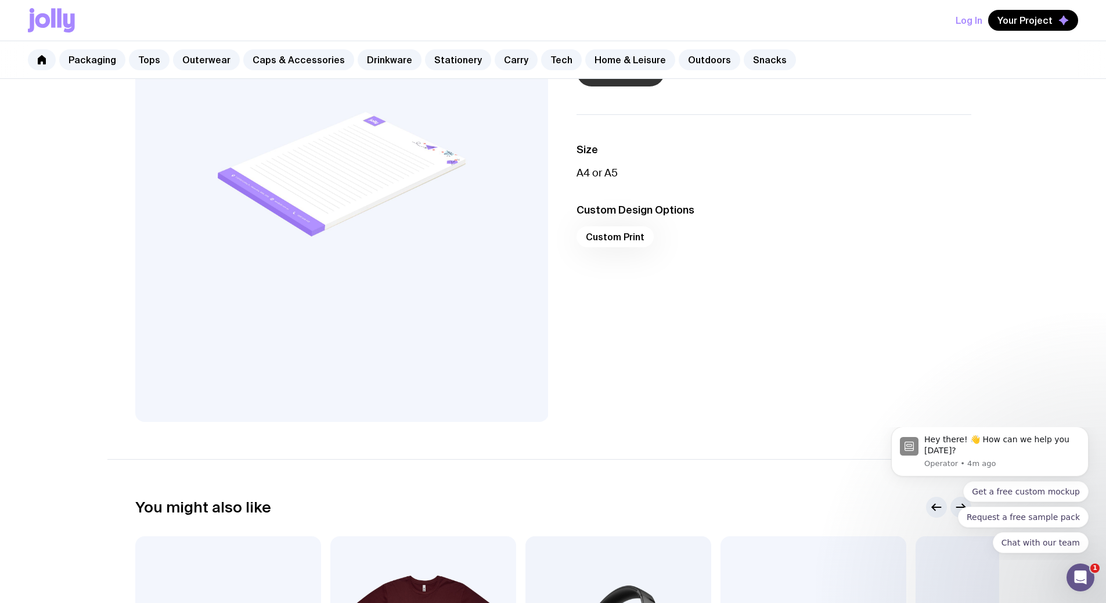
scroll to position [0, 0]
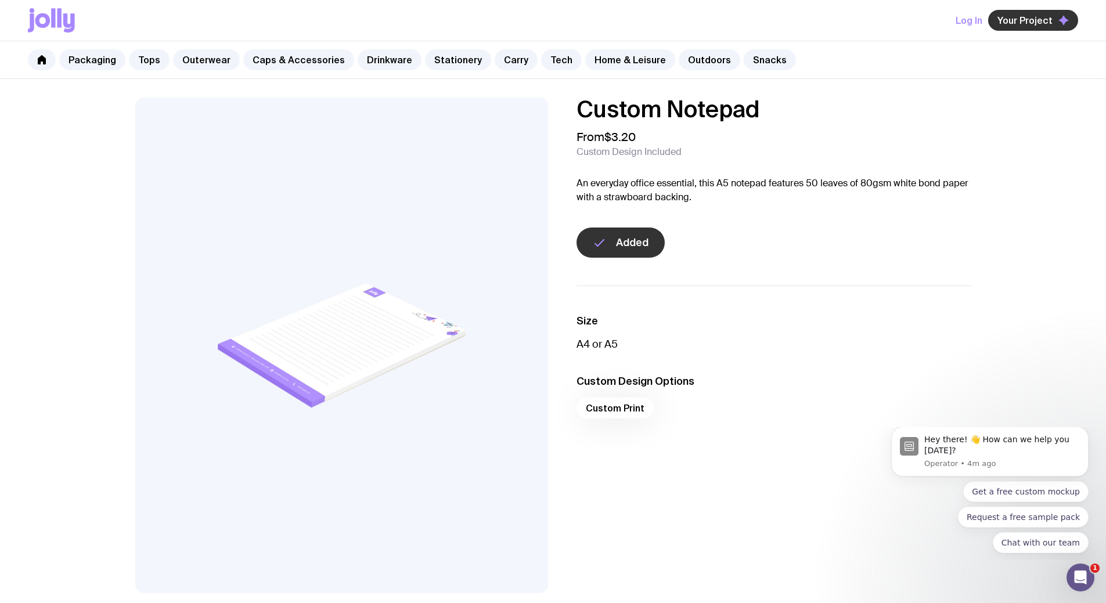
click at [1045, 23] on span "Your Project" at bounding box center [1024, 21] width 55 height 12
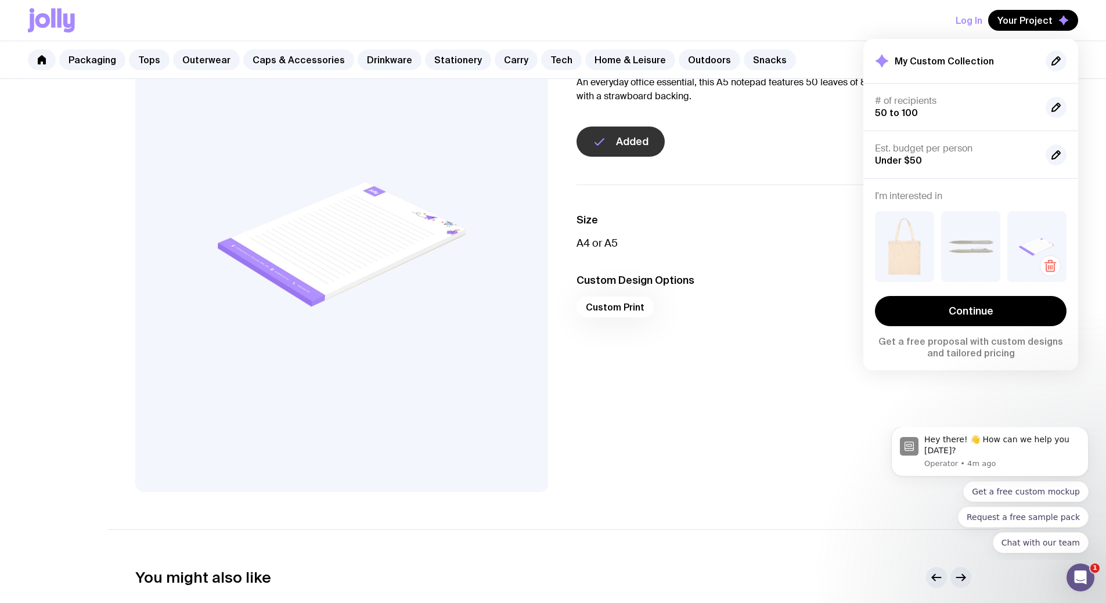
scroll to position [116, 0]
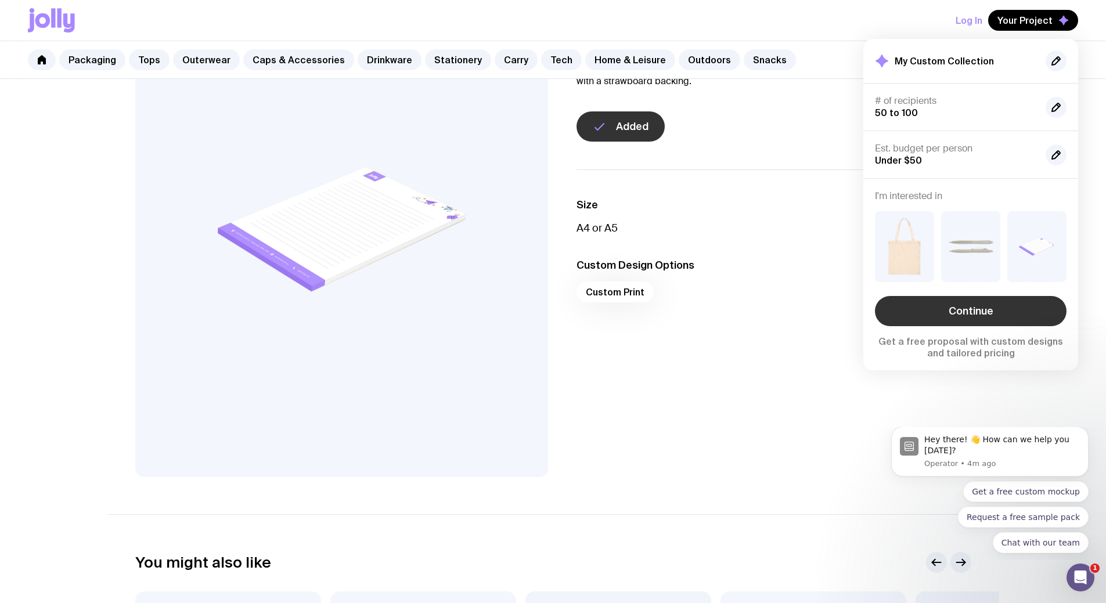
click at [976, 302] on link "Continue" at bounding box center [971, 311] width 192 height 30
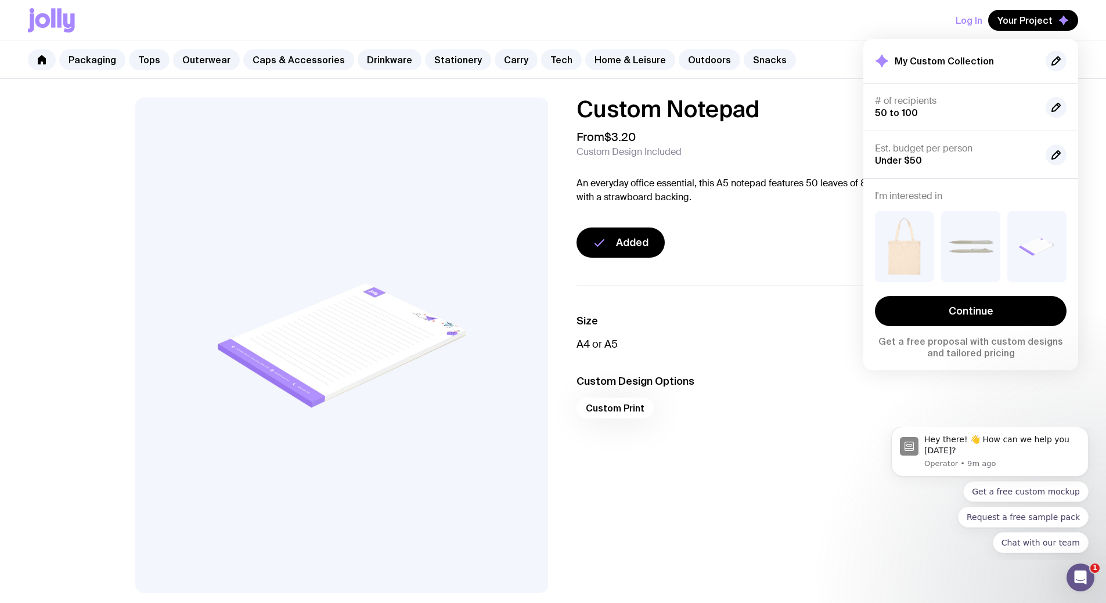
click at [62, 19] on icon at bounding box center [51, 20] width 47 height 24
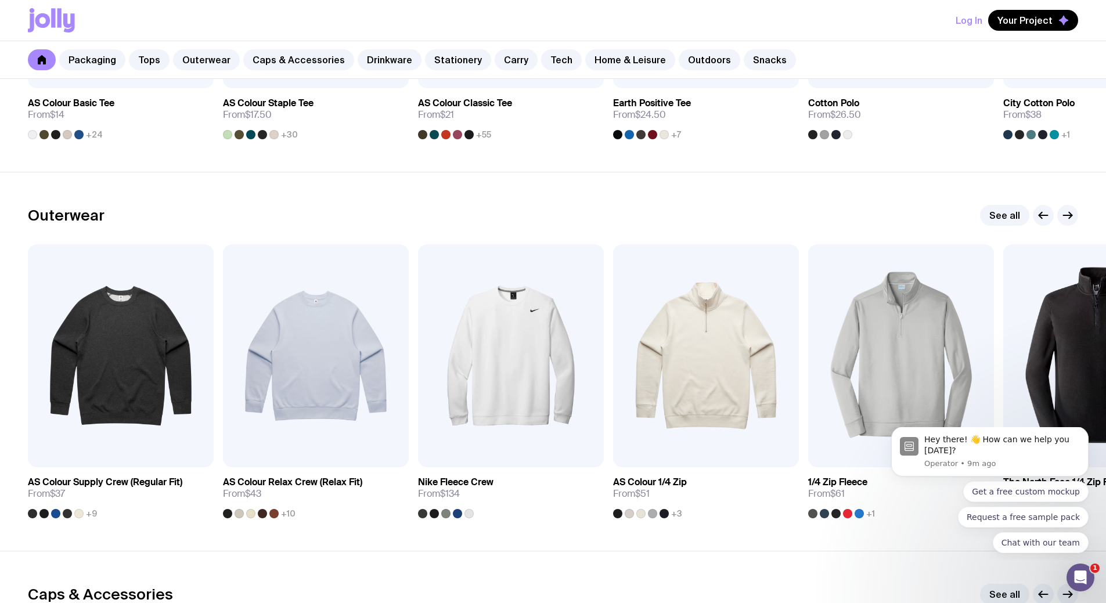
scroll to position [638, 0]
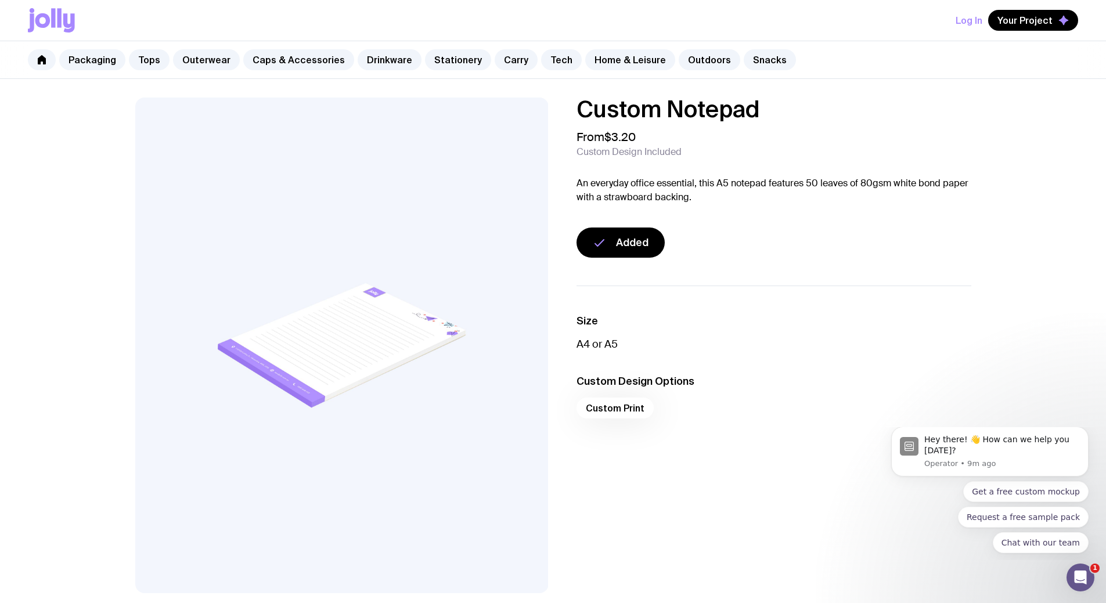
scroll to position [562, 0]
